Goal: Check status: Check status

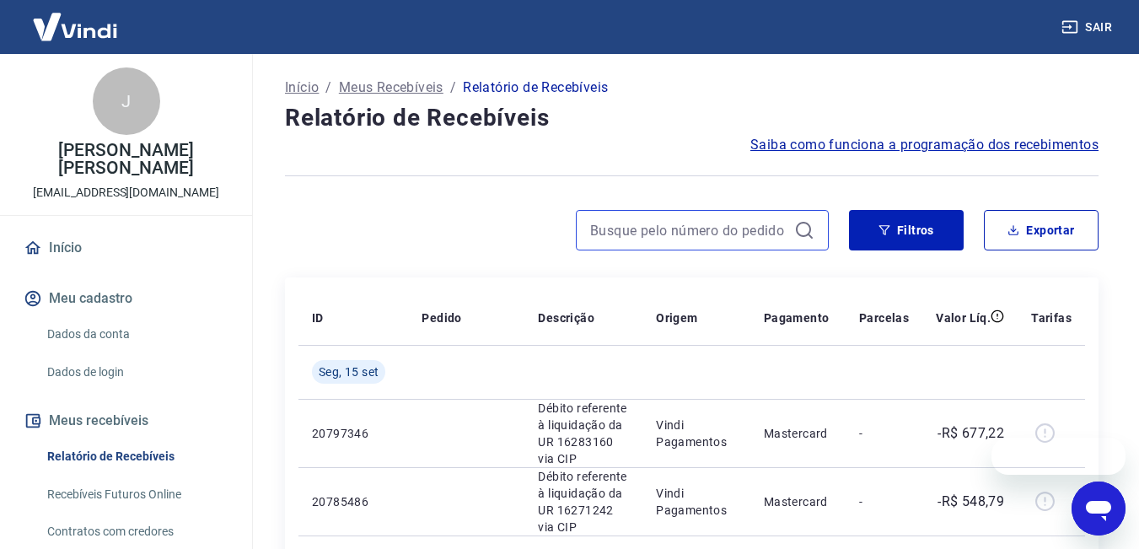
click at [651, 231] on input at bounding box center [688, 229] width 197 height 25
paste input "103913"
click at [651, 231] on input "103913" at bounding box center [688, 229] width 197 height 25
paste input "103913"
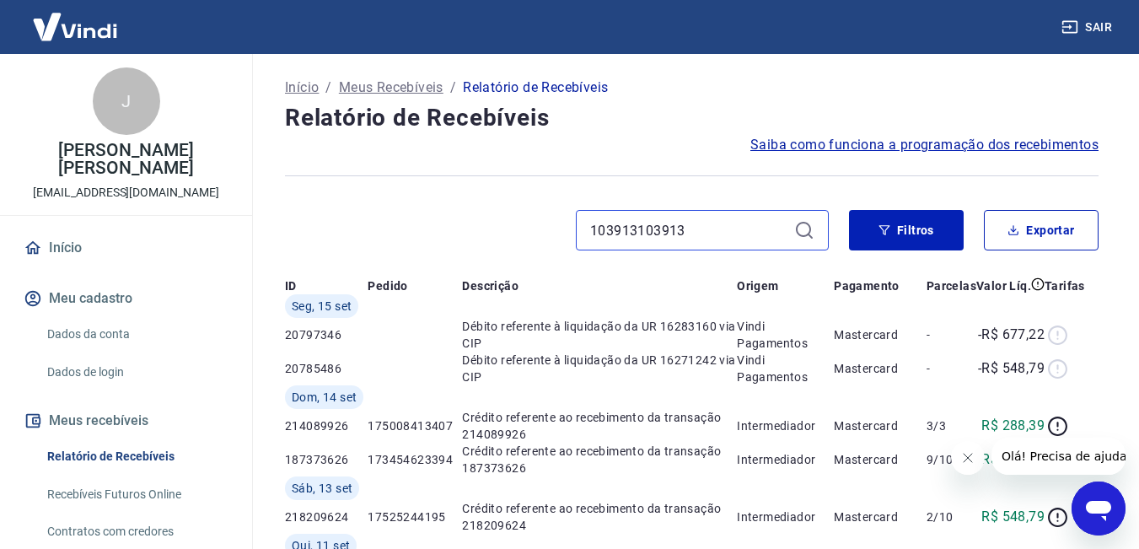
click at [726, 225] on input "103913103913" at bounding box center [688, 229] width 197 height 25
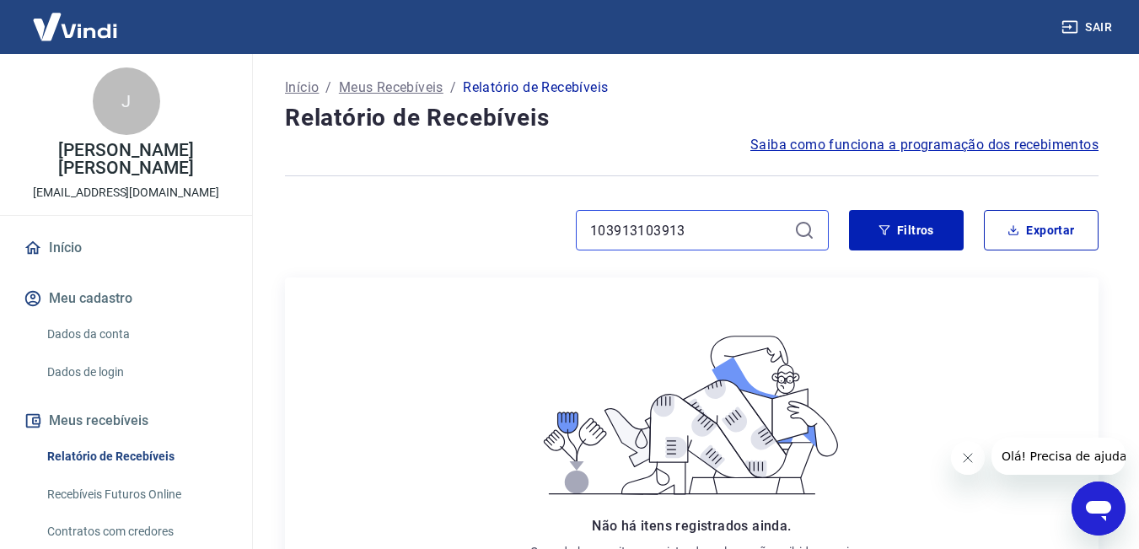
drag, startPoint x: 742, startPoint y: 231, endPoint x: 514, endPoint y: 232, distance: 227.6
click at [514, 232] on div "103913103913" at bounding box center [557, 230] width 544 height 40
paste input
type input "103913"
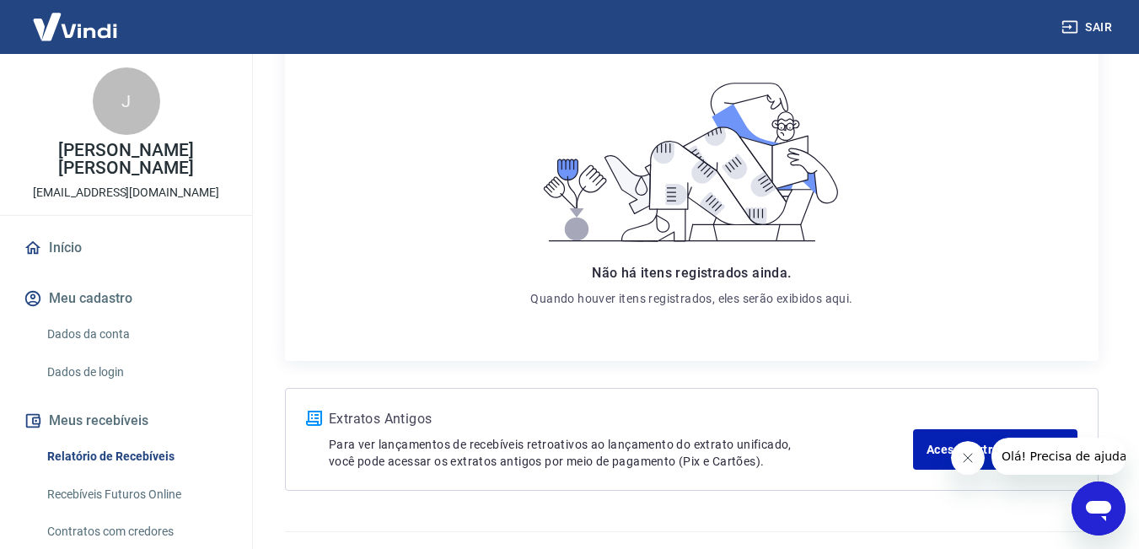
scroll to position [288, 0]
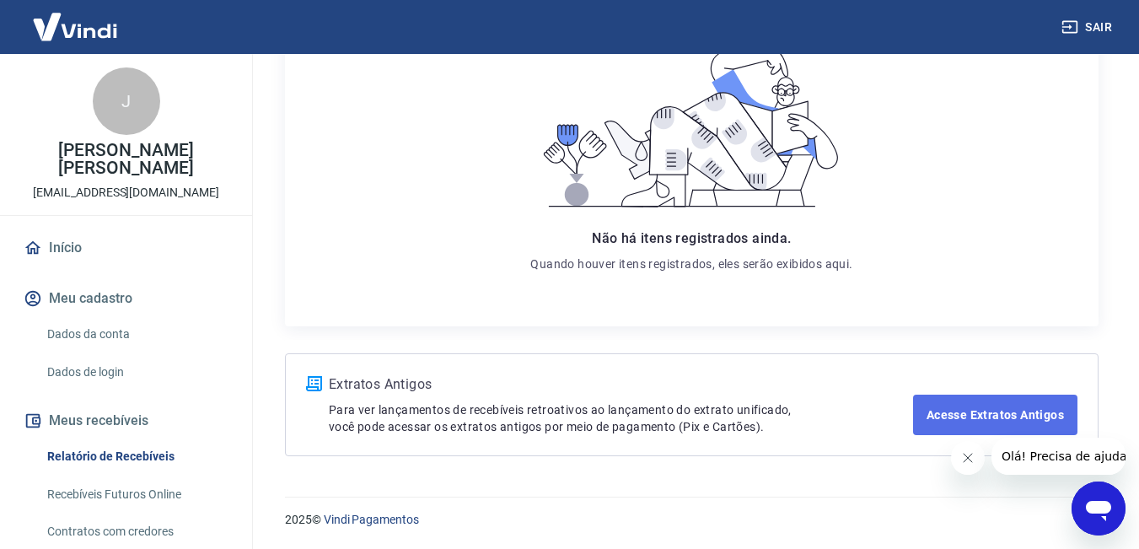
click at [990, 422] on link "Acesse Extratos Antigos" at bounding box center [995, 414] width 164 height 40
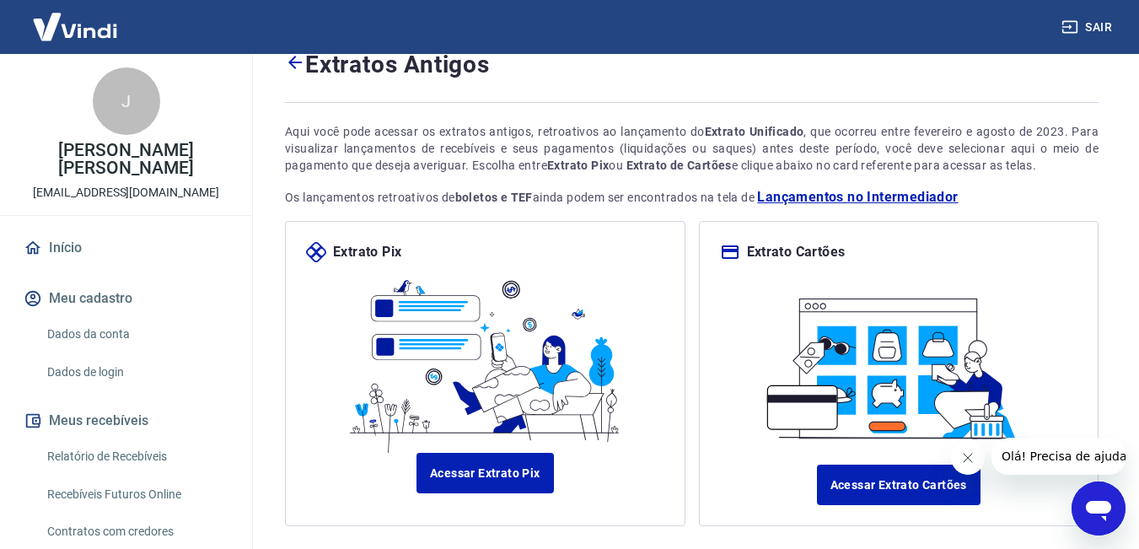
scroll to position [151, 0]
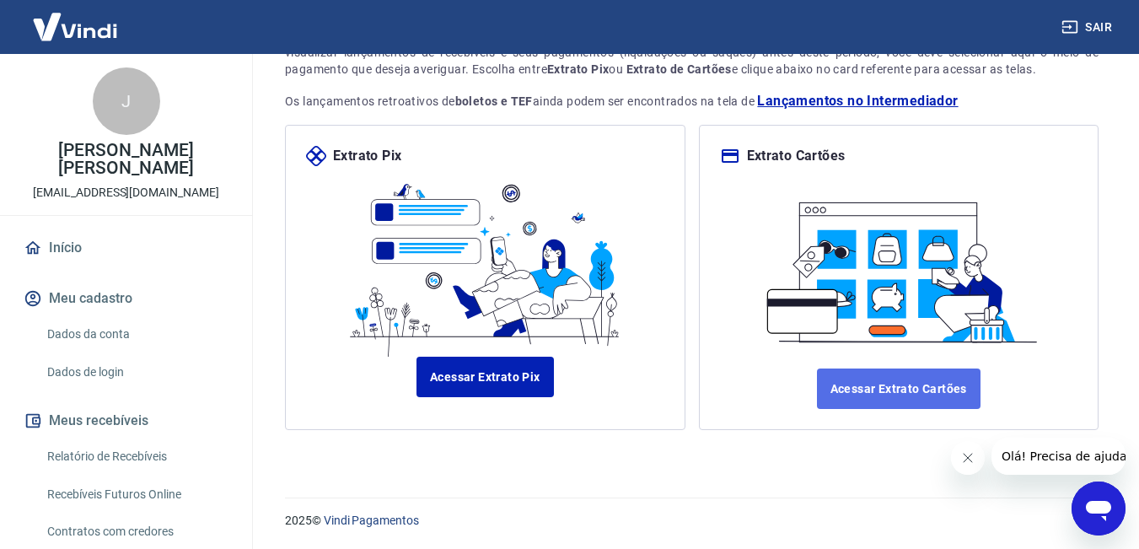
click at [890, 389] on link "Acessar Extrato Cartões" at bounding box center [899, 388] width 164 height 40
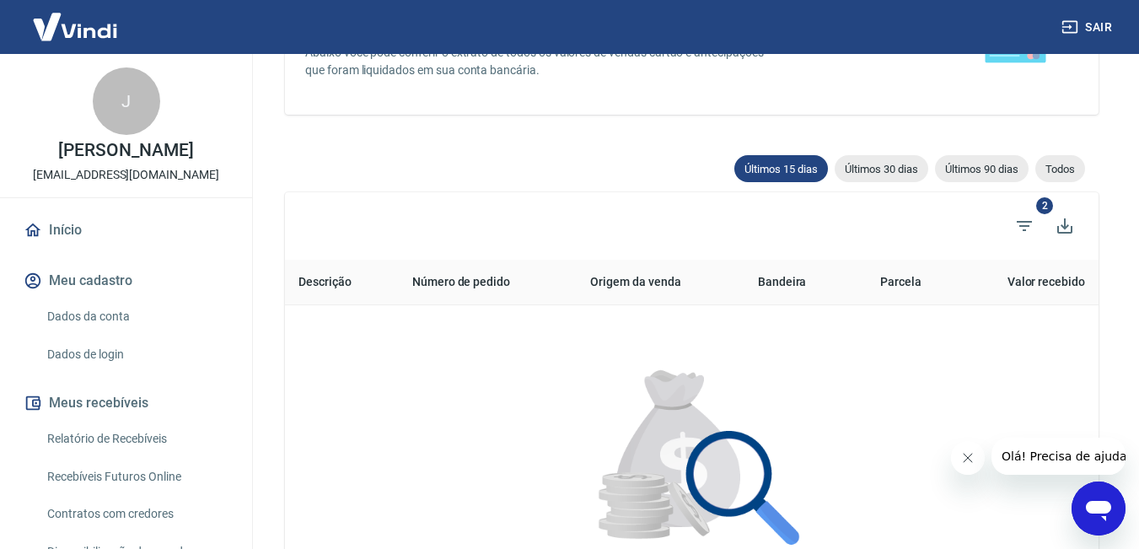
scroll to position [253, 0]
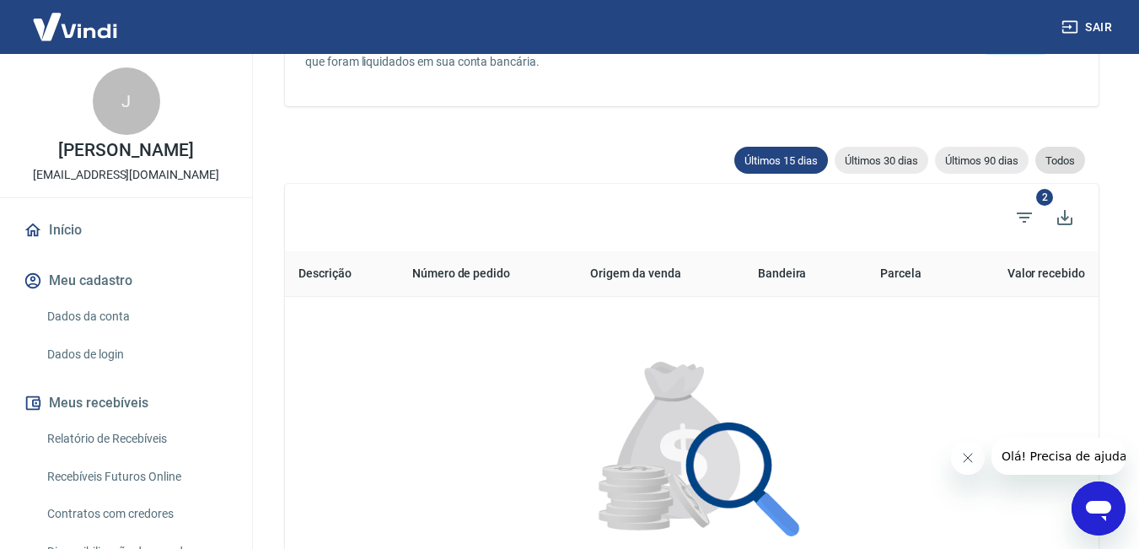
click at [1054, 161] on span "Todos" at bounding box center [1060, 160] width 50 height 13
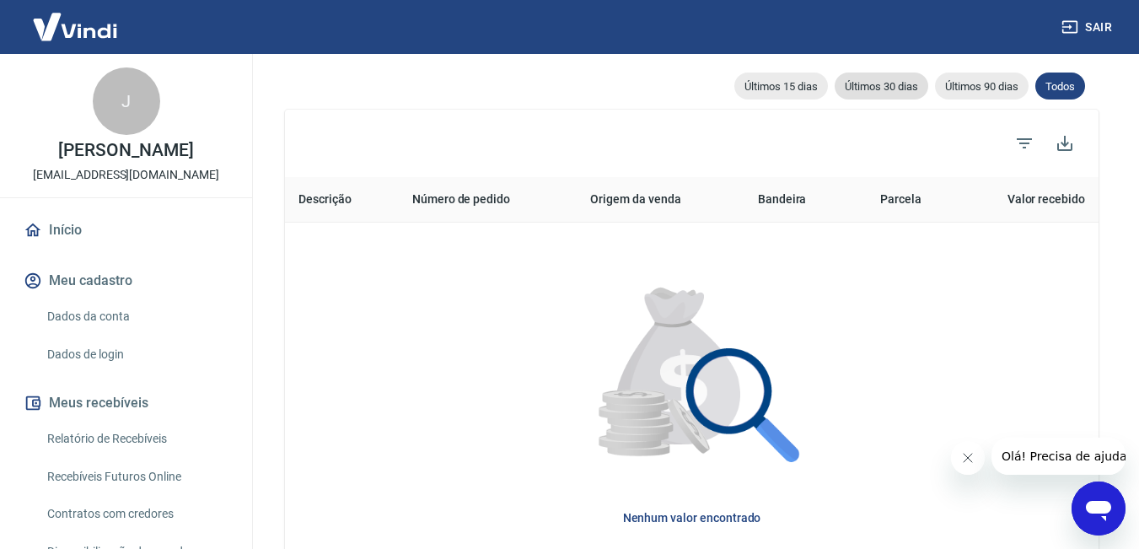
scroll to position [169, 0]
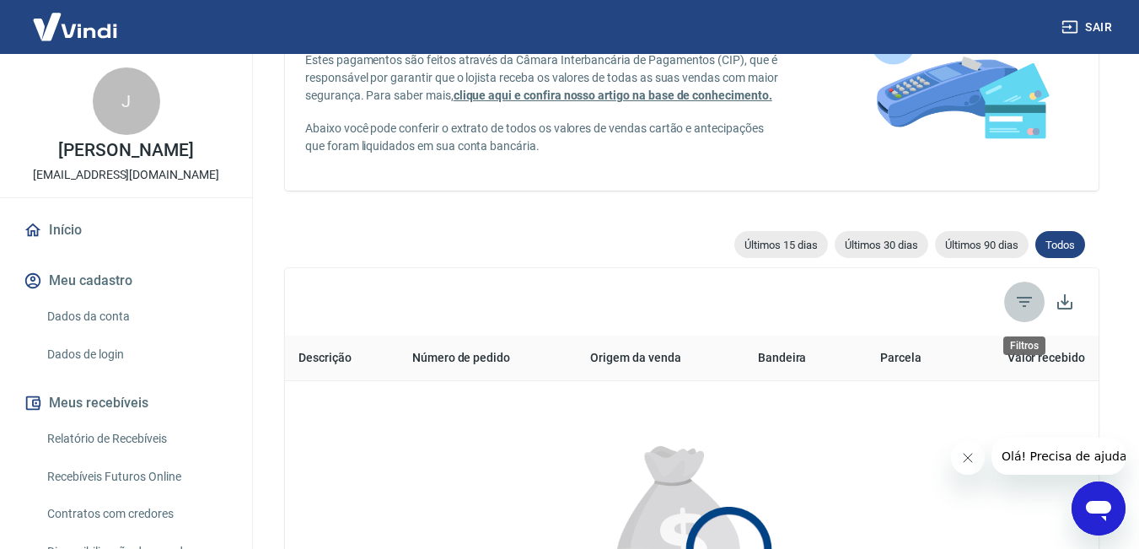
click at [1031, 304] on icon "Filtros" at bounding box center [1024, 302] width 20 height 20
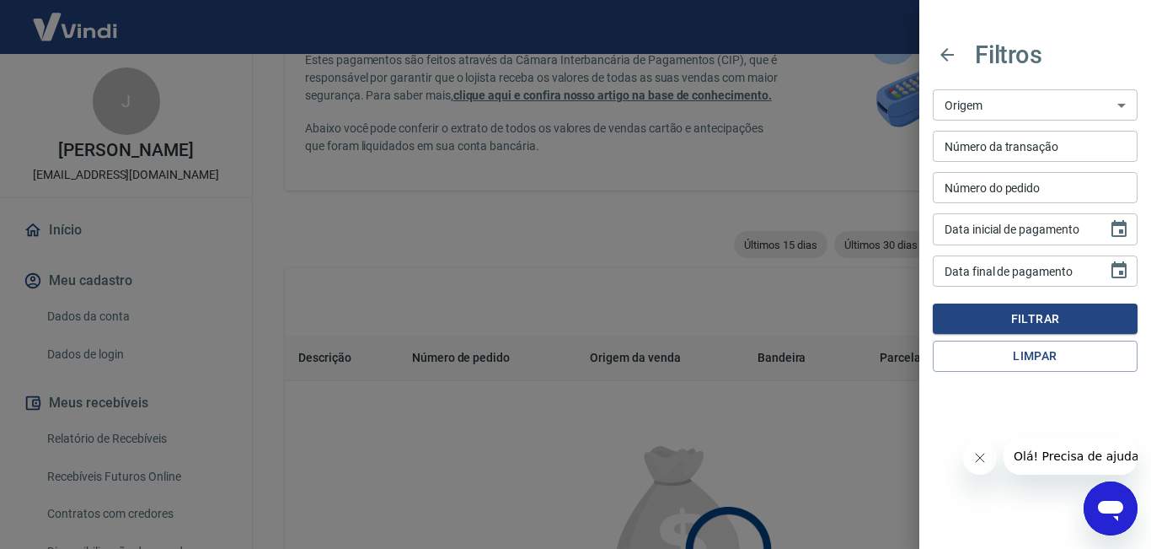
click at [1036, 182] on input "Número do pedido" at bounding box center [1035, 187] width 205 height 31
paste input "103913"
type input "103913"
click at [1045, 314] on button "Filtrar" at bounding box center [1035, 318] width 205 height 31
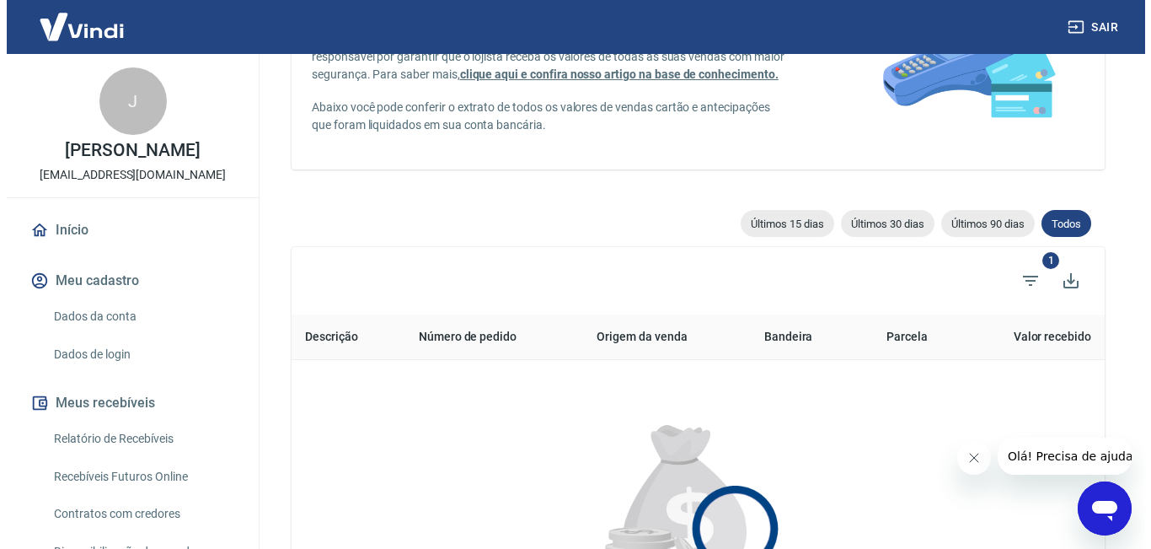
scroll to position [185, 0]
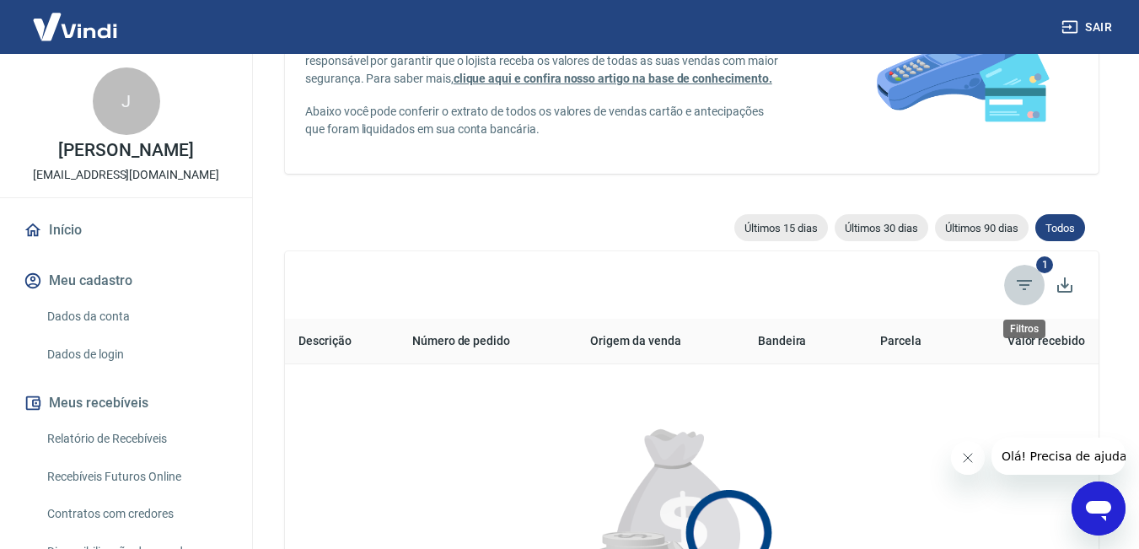
click at [1027, 283] on icon "Filtros" at bounding box center [1023, 285] width 15 height 10
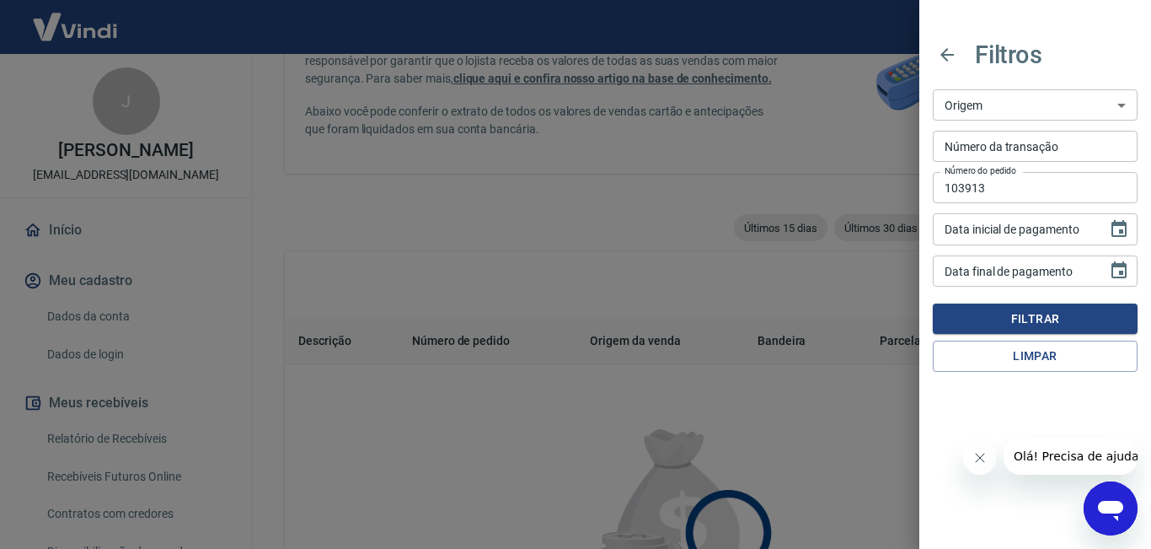
type input "DD/MM/YYYY"
click at [1038, 237] on input "DD/MM/YYYY" at bounding box center [1014, 228] width 163 height 31
click at [1023, 182] on input "103913" at bounding box center [1035, 187] width 205 height 31
drag, startPoint x: 1036, startPoint y: 186, endPoint x: 415, endPoint y: 189, distance: 621.2
click at [475, 189] on div "Filtros Origem Maquininha Intermediador Origem Número da transação Número da tr…" at bounding box center [575, 274] width 1151 height 549
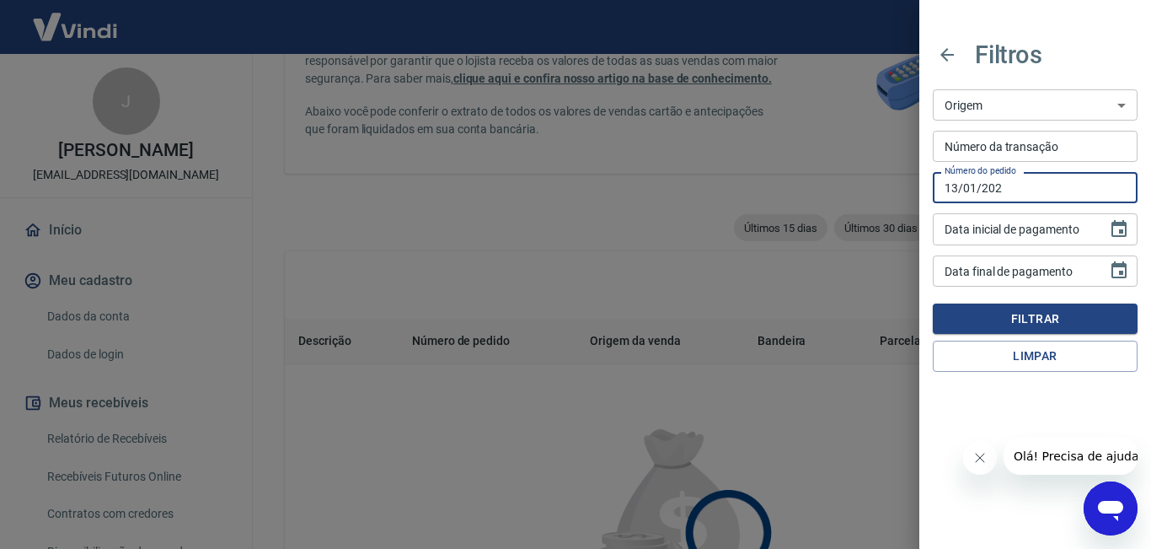
type input "13/01/2022"
drag, startPoint x: 1031, startPoint y: 196, endPoint x: 812, endPoint y: 217, distance: 220.2
click at [812, 217] on div "Filtros Origem Maquininha Intermediador Origem Número da transação Número da tr…" at bounding box center [575, 274] width 1151 height 549
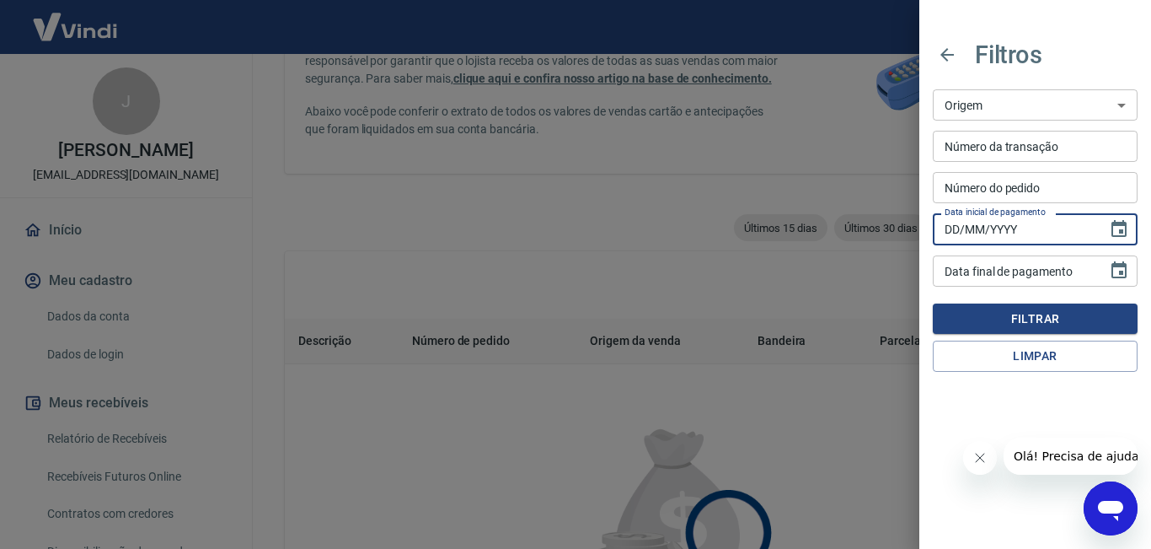
click at [958, 222] on div "Data inicial de pagamento DD/MM/YYYY Data inicial de pagamento" at bounding box center [1035, 228] width 205 height 31
paste input "13/01/2022"
type input "13/01/2022"
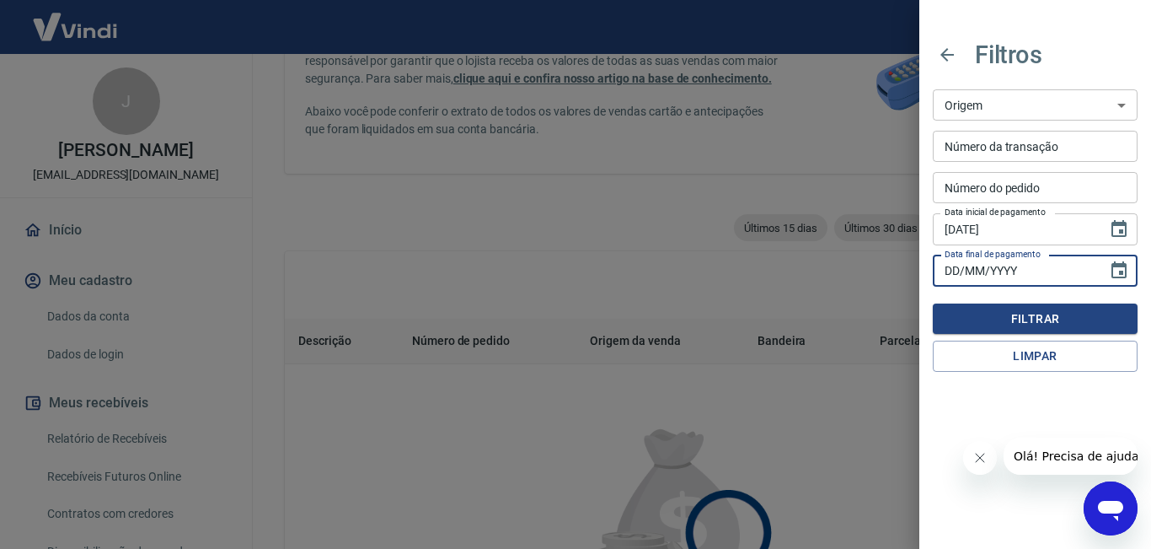
click at [1037, 269] on input "DD/MM/YYYY" at bounding box center [1014, 270] width 163 height 31
paste input "13/01/2022"
type input "13/01/2022"
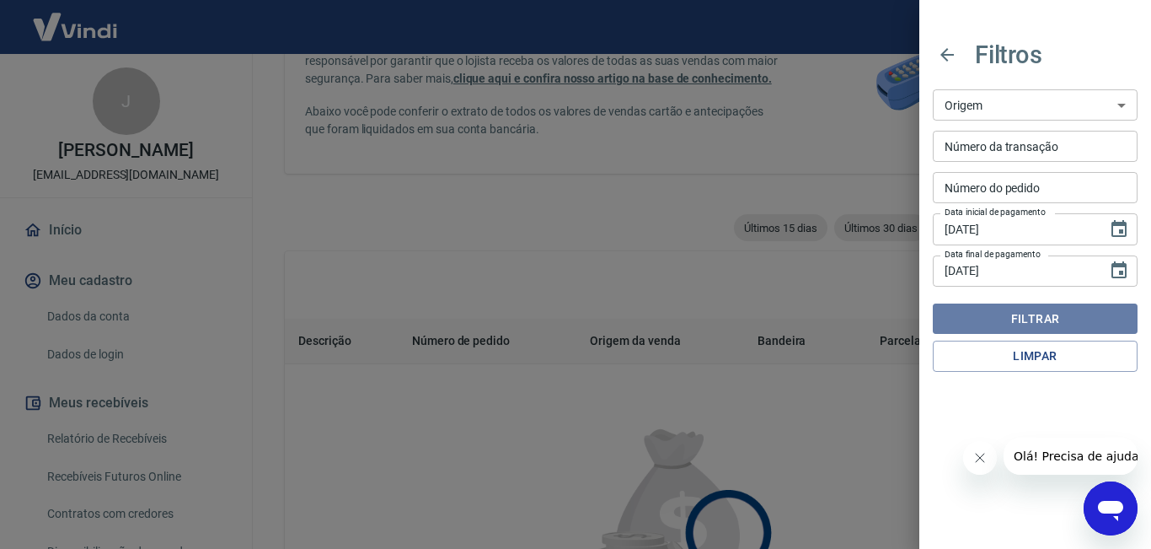
click at [1032, 323] on button "Filtrar" at bounding box center [1035, 318] width 205 height 31
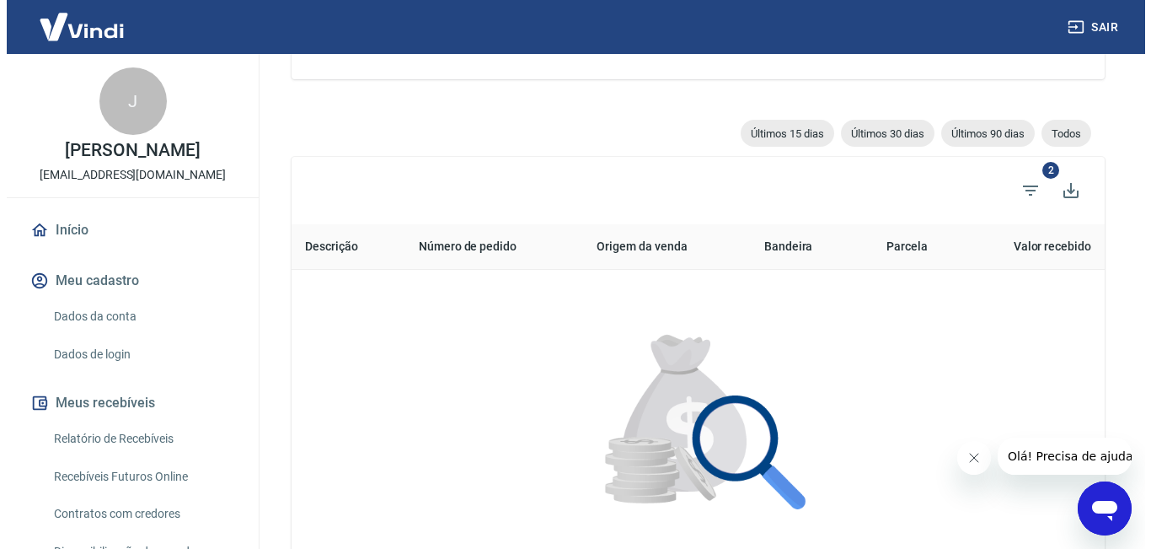
scroll to position [270, 0]
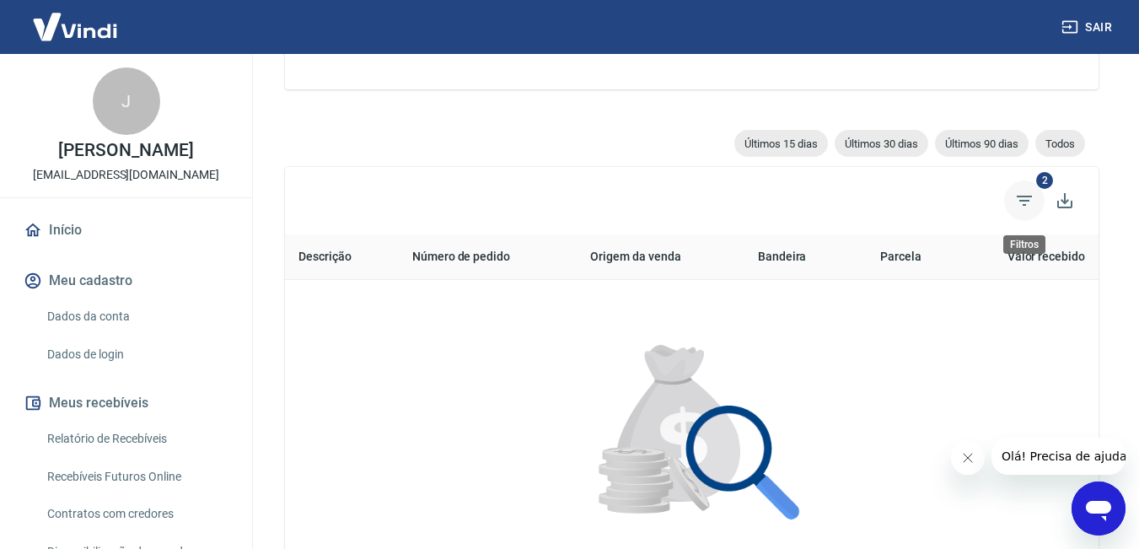
click at [1037, 197] on span "Filtros" at bounding box center [1024, 200] width 40 height 40
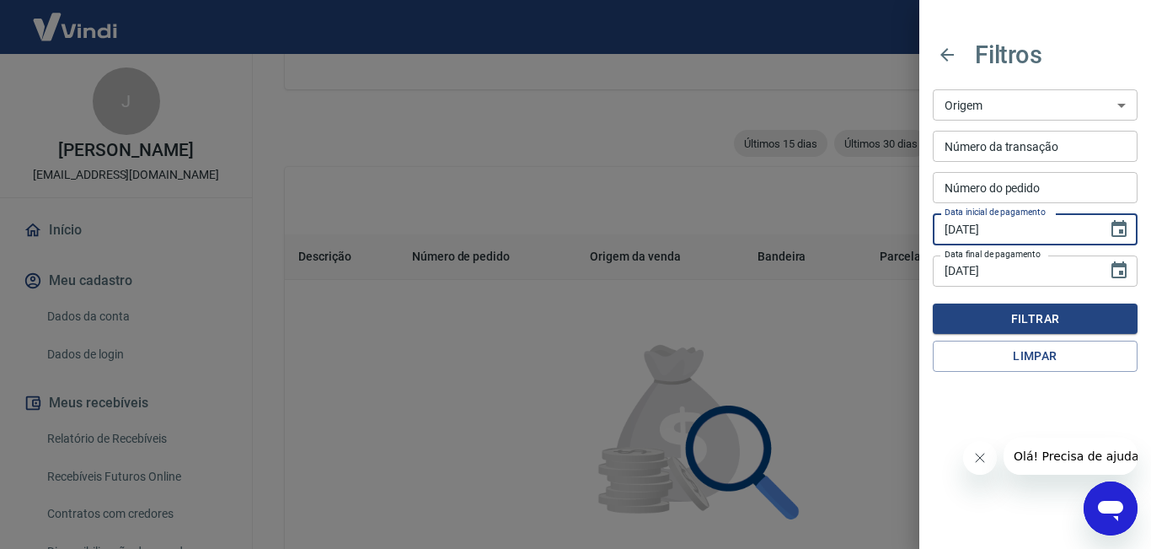
drag, startPoint x: 1093, startPoint y: 231, endPoint x: 554, endPoint y: 214, distance: 539.7
click at [567, 215] on div "Filtros Origem Maquininha Intermediador Origem Número da transação Número da tr…" at bounding box center [575, 274] width 1151 height 549
type input "01/01/2021"
click at [1028, 269] on input "13/01/2022" at bounding box center [1014, 270] width 163 height 31
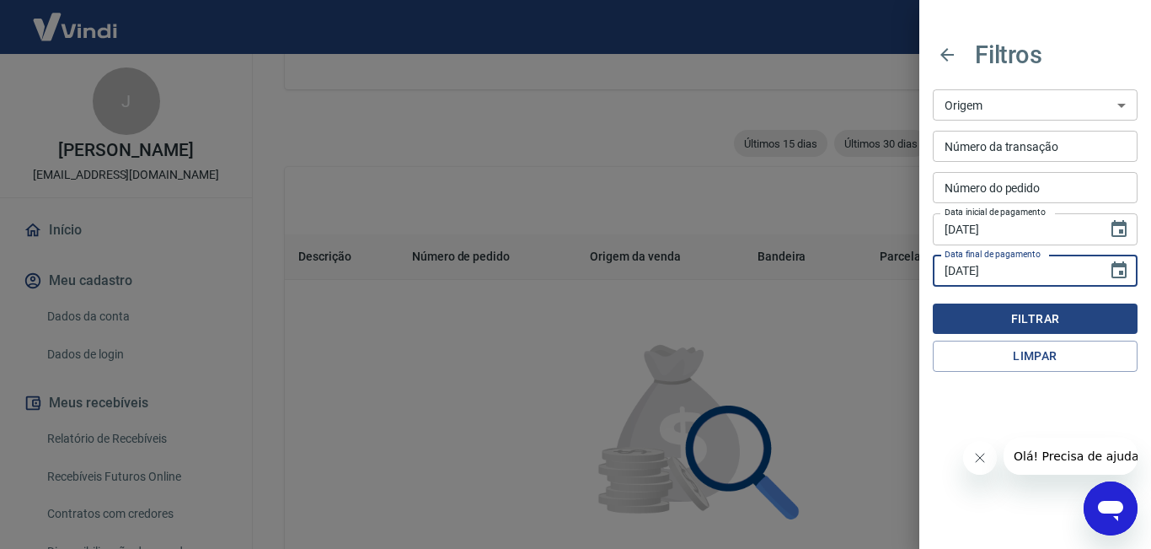
type input "31/01/2022"
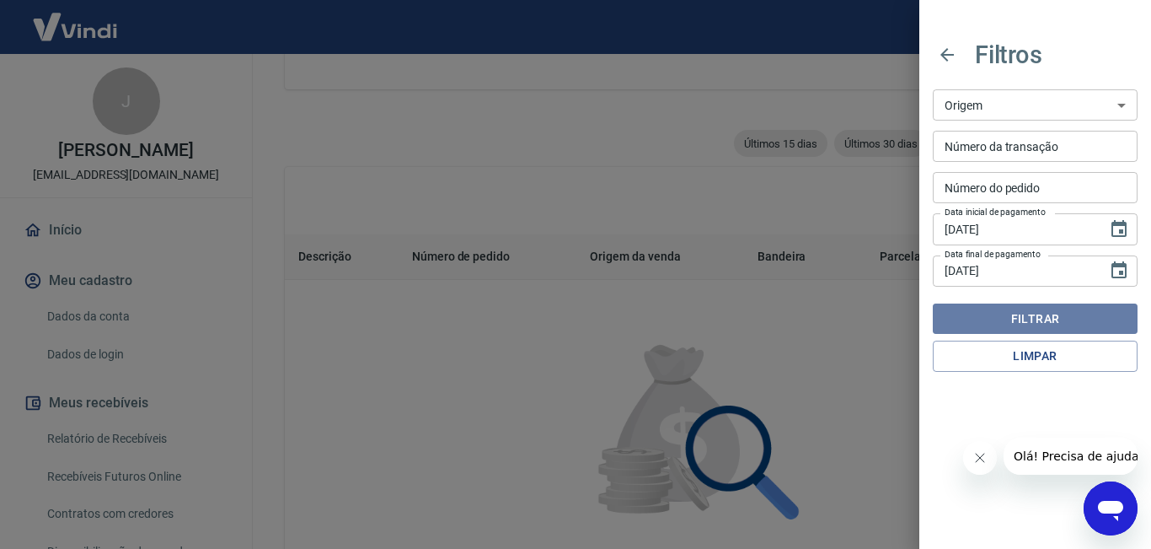
click at [1079, 320] on button "Filtrar" at bounding box center [1035, 318] width 205 height 31
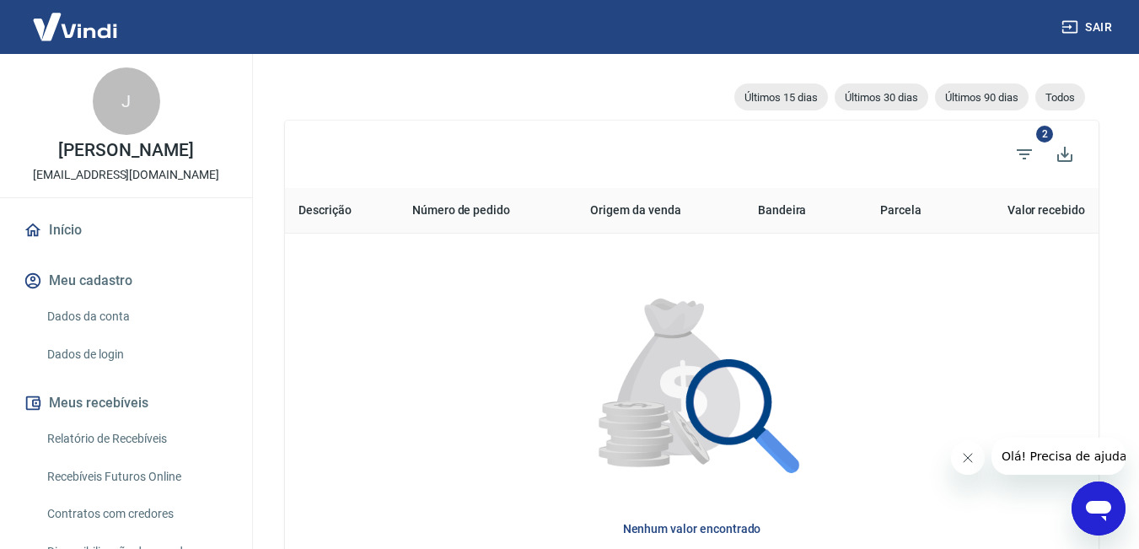
scroll to position [354, 0]
